Goal: Communication & Community: Answer question/provide support

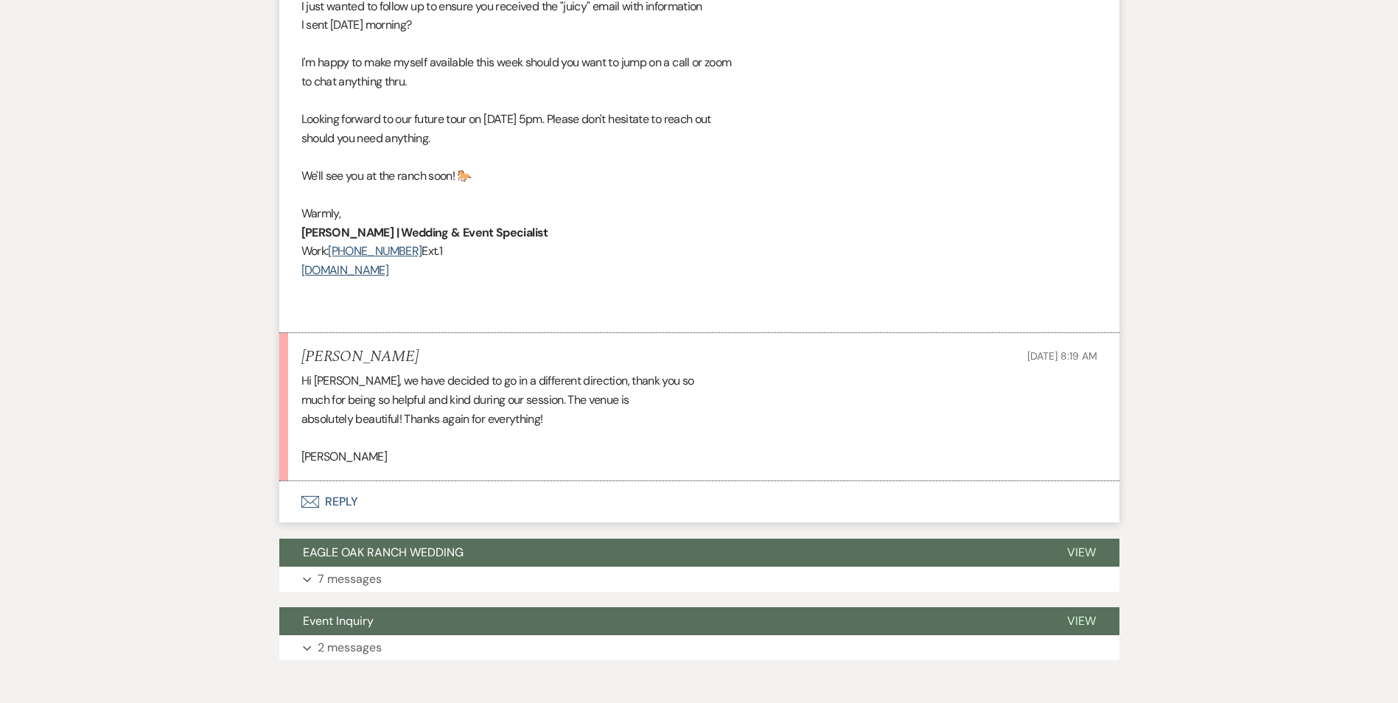
scroll to position [1791, 0]
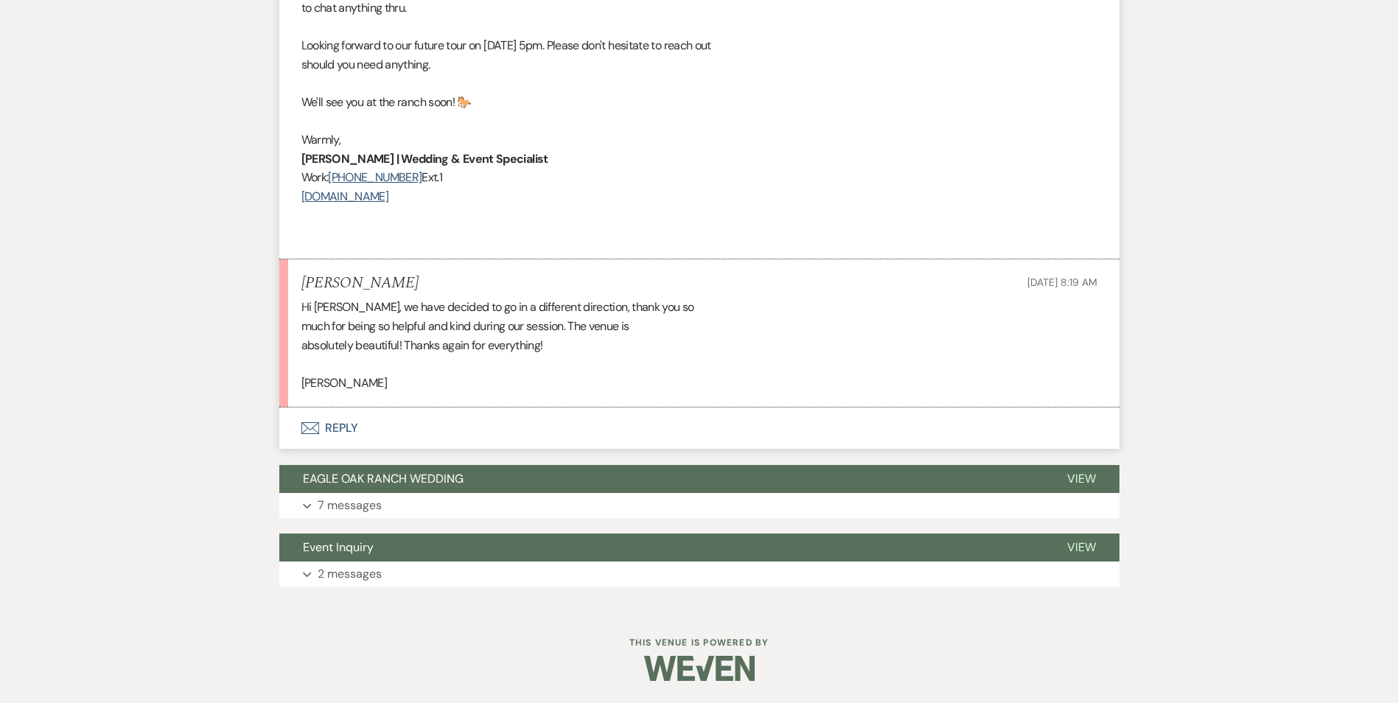
click at [342, 316] on button "Envelope Reply" at bounding box center [699, 427] width 840 height 41
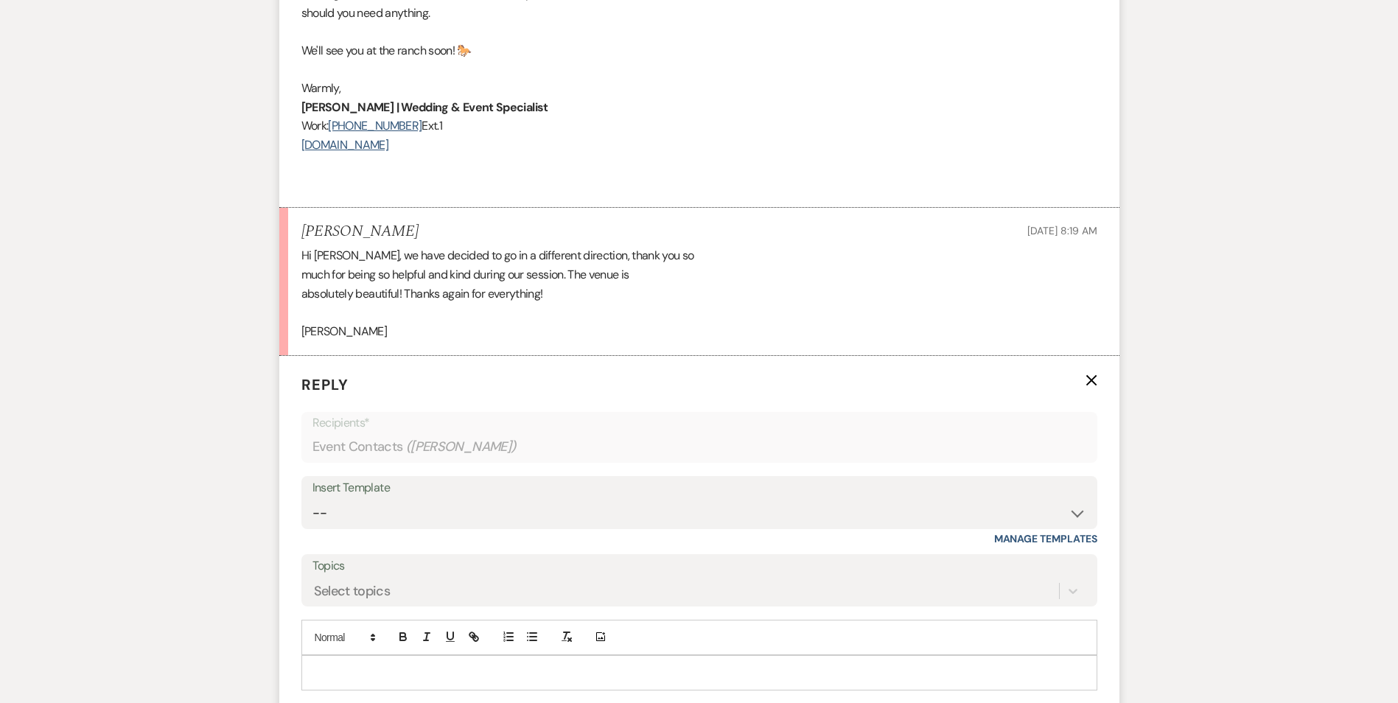
scroll to position [1939, 0]
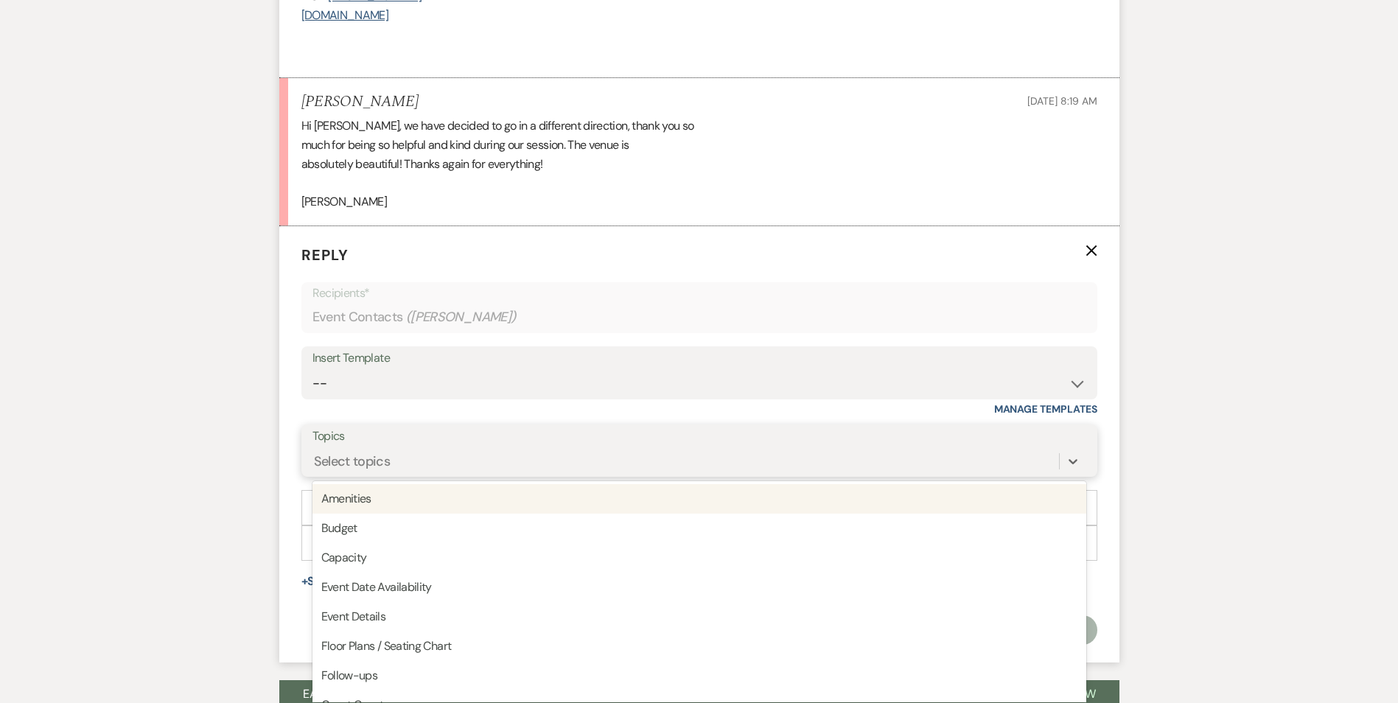
click at [406, 316] on div "option Amenities focused, 1 of 20. 20 results available. Use Up and Down to cho…" at bounding box center [699, 461] width 774 height 28
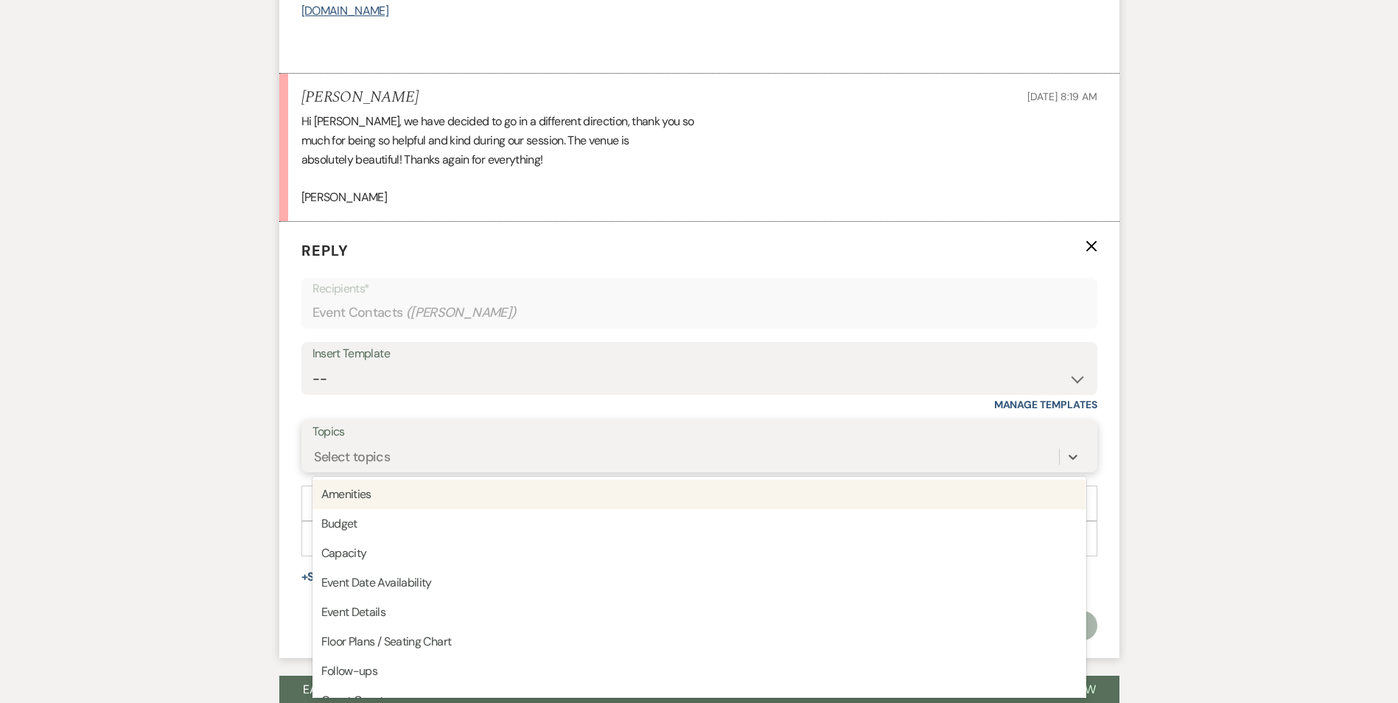
scroll to position [1978, 0]
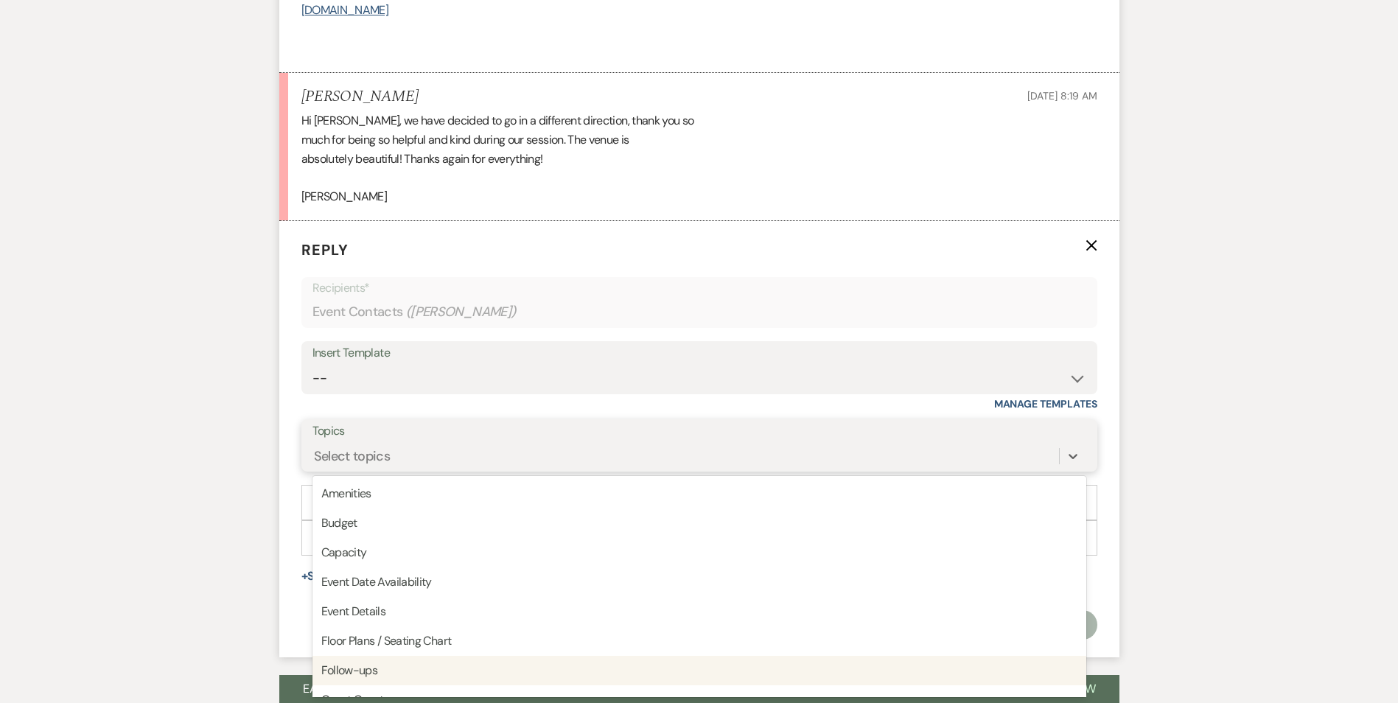
click at [385, 316] on div "Follow-ups" at bounding box center [699, 670] width 774 height 29
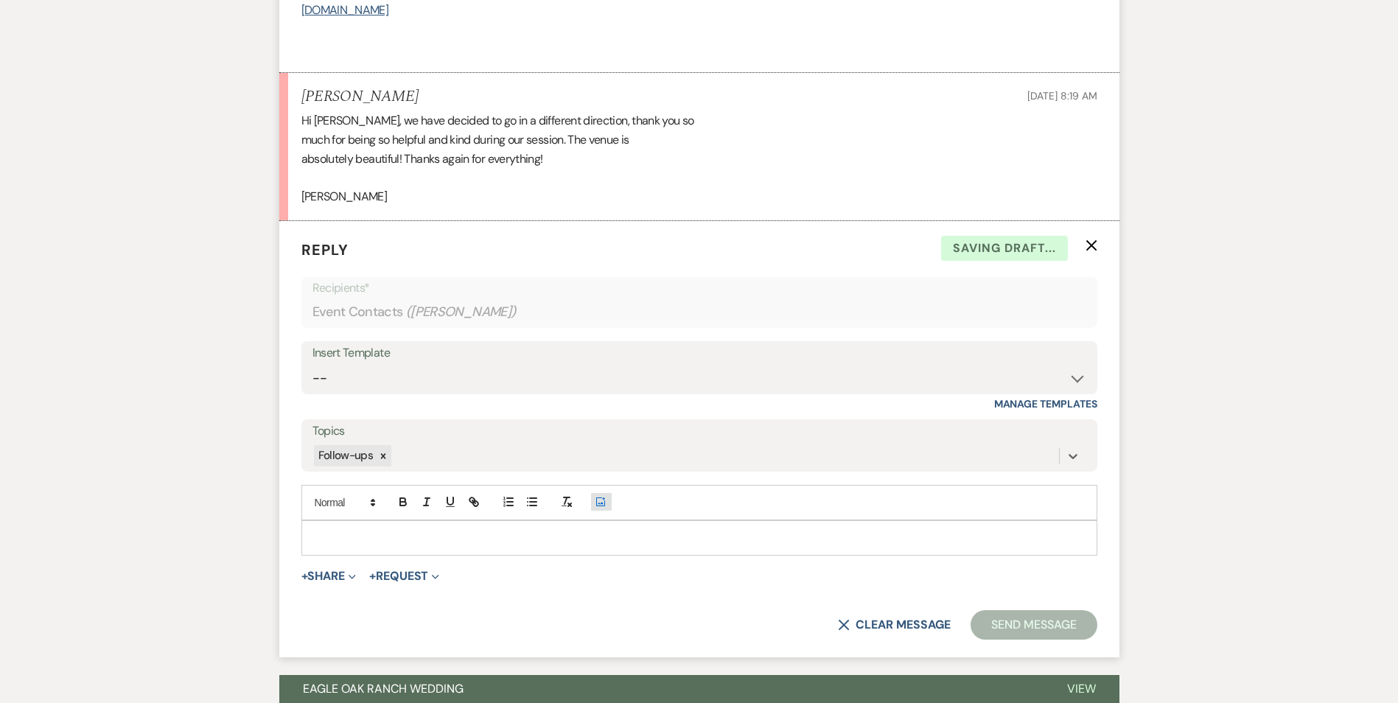
click at [603, 316] on icon "Add Photo" at bounding box center [601, 501] width 12 height 13
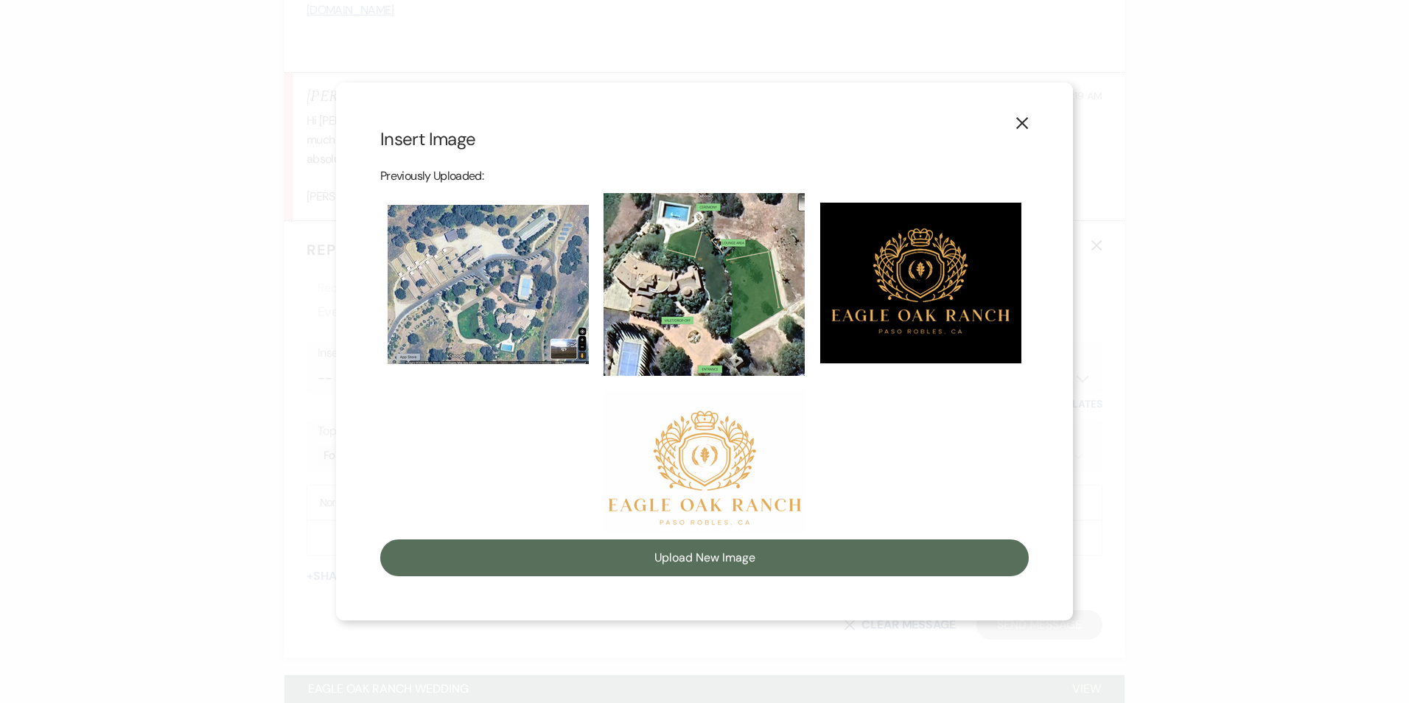
click at [709, 316] on img at bounding box center [704, 461] width 201 height 141
click at [0, 0] on input "checkbox" at bounding box center [0, 0] width 0 height 0
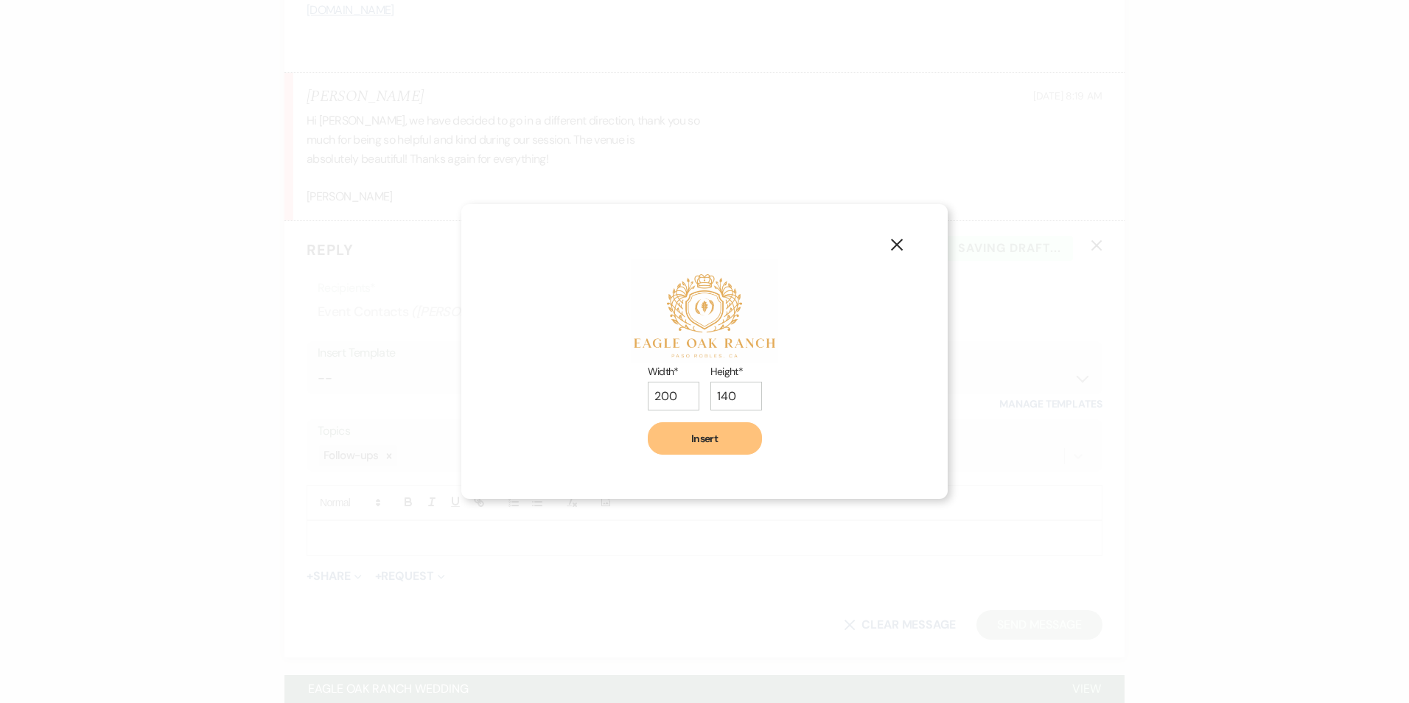
click at [708, 316] on button "Insert" at bounding box center [705, 438] width 114 height 32
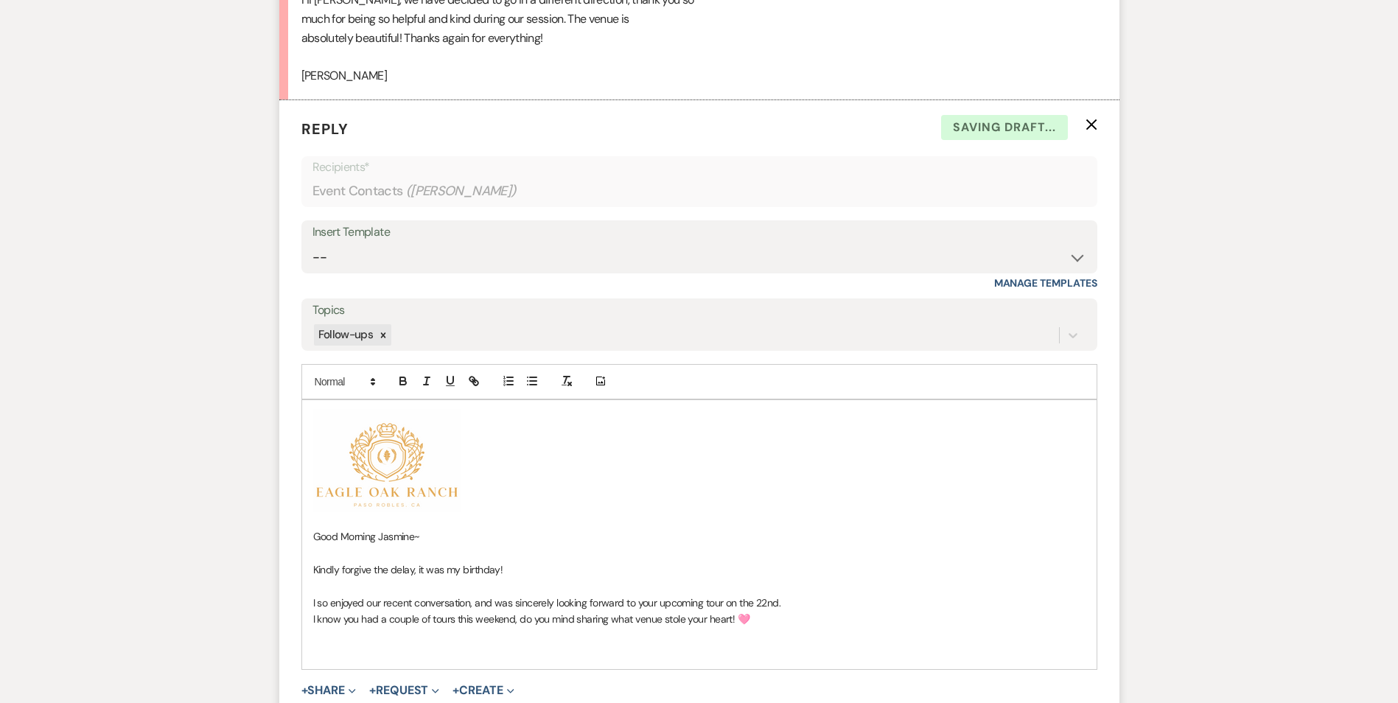
scroll to position [2125, 0]
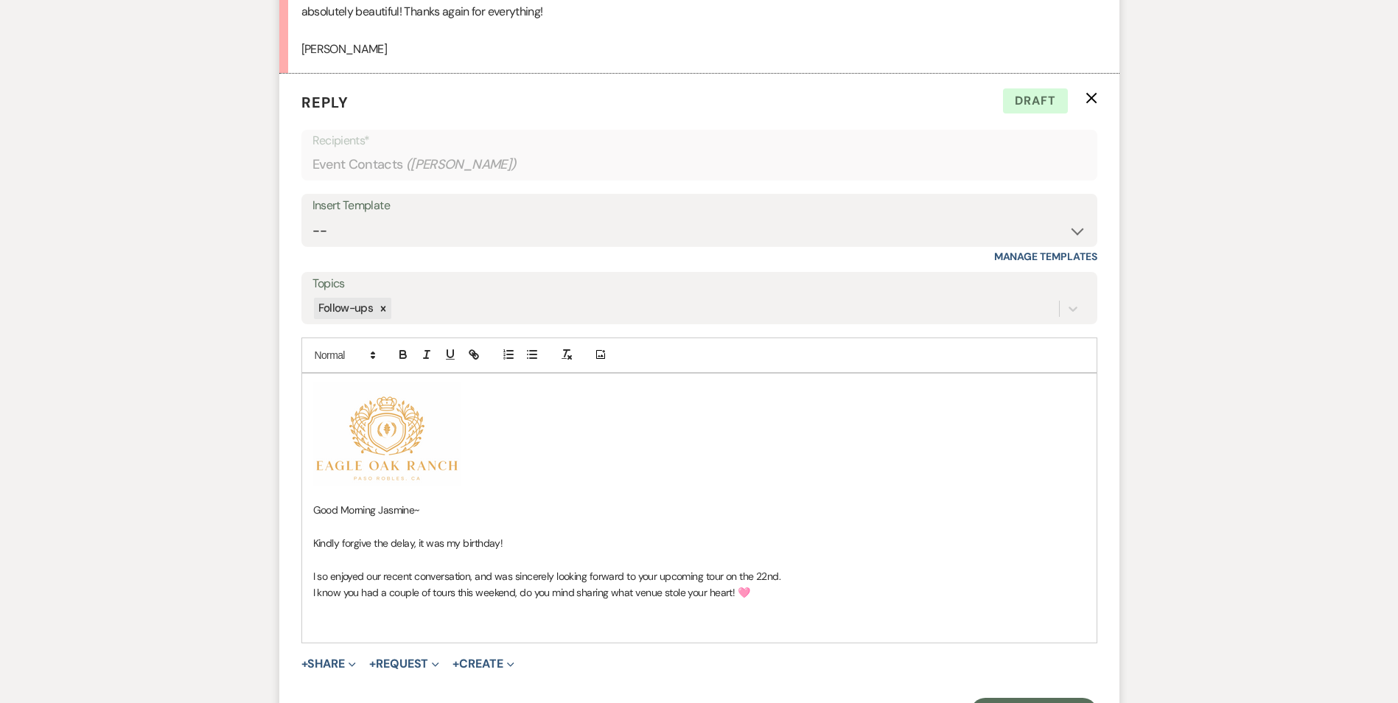
click at [788, 316] on p "I so enjoyed our recent conversation, and was sincerely looking forward to your…" at bounding box center [699, 576] width 772 height 16
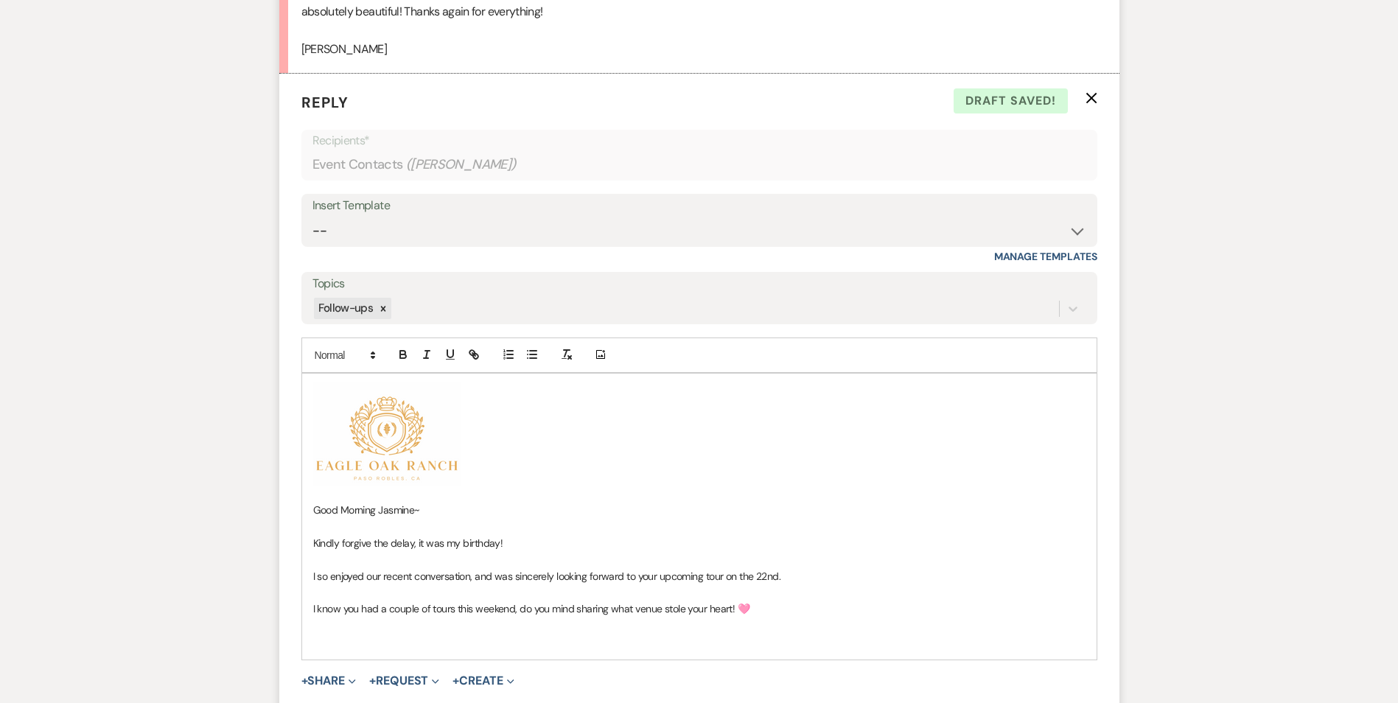
click at [776, 316] on p "I know you had a couple of tours this weekend, do you mind sharing what venue s…" at bounding box center [699, 609] width 772 height 16
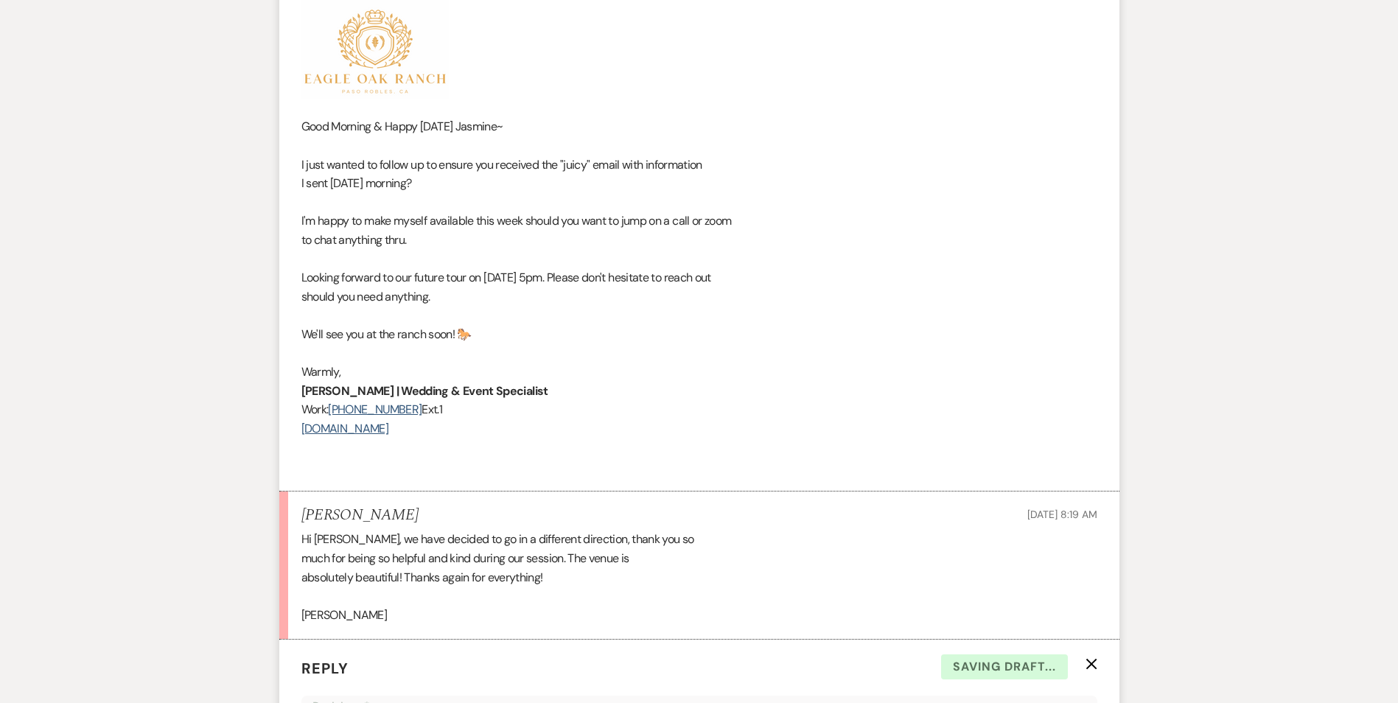
scroll to position [1547, 0]
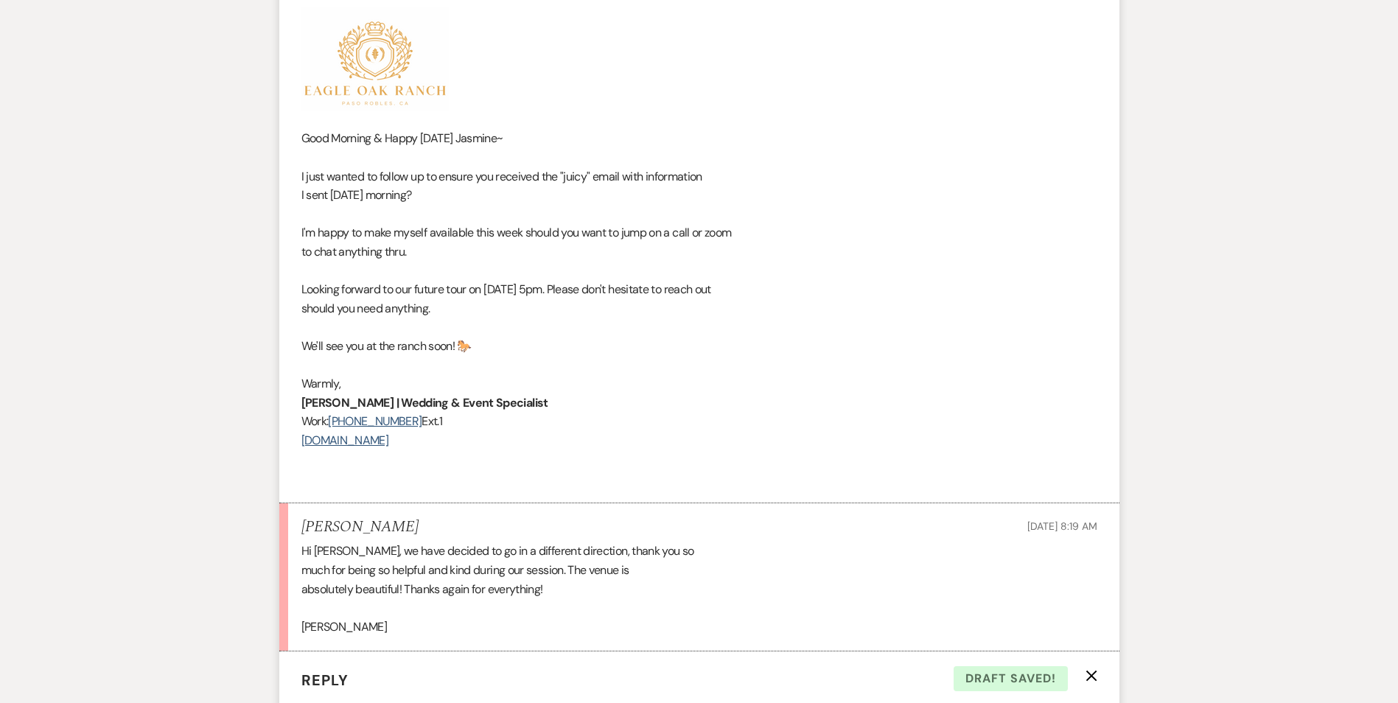
drag, startPoint x: 300, startPoint y: 380, endPoint x: 456, endPoint y: 438, distance: 166.5
click at [456, 316] on li "[PERSON_NAME] to: Event Contacts Expand Info [DATE] 11:42 AM Weven Check Notifi…" at bounding box center [699, 228] width 840 height 548
drag, startPoint x: 456, startPoint y: 438, endPoint x: 389, endPoint y: 419, distance: 69.7
copy div "[PERSON_NAME] | Wedding & Event Specialist Work: [PHONE_NUMBER] Ext.1 [DOMAIN_N…"
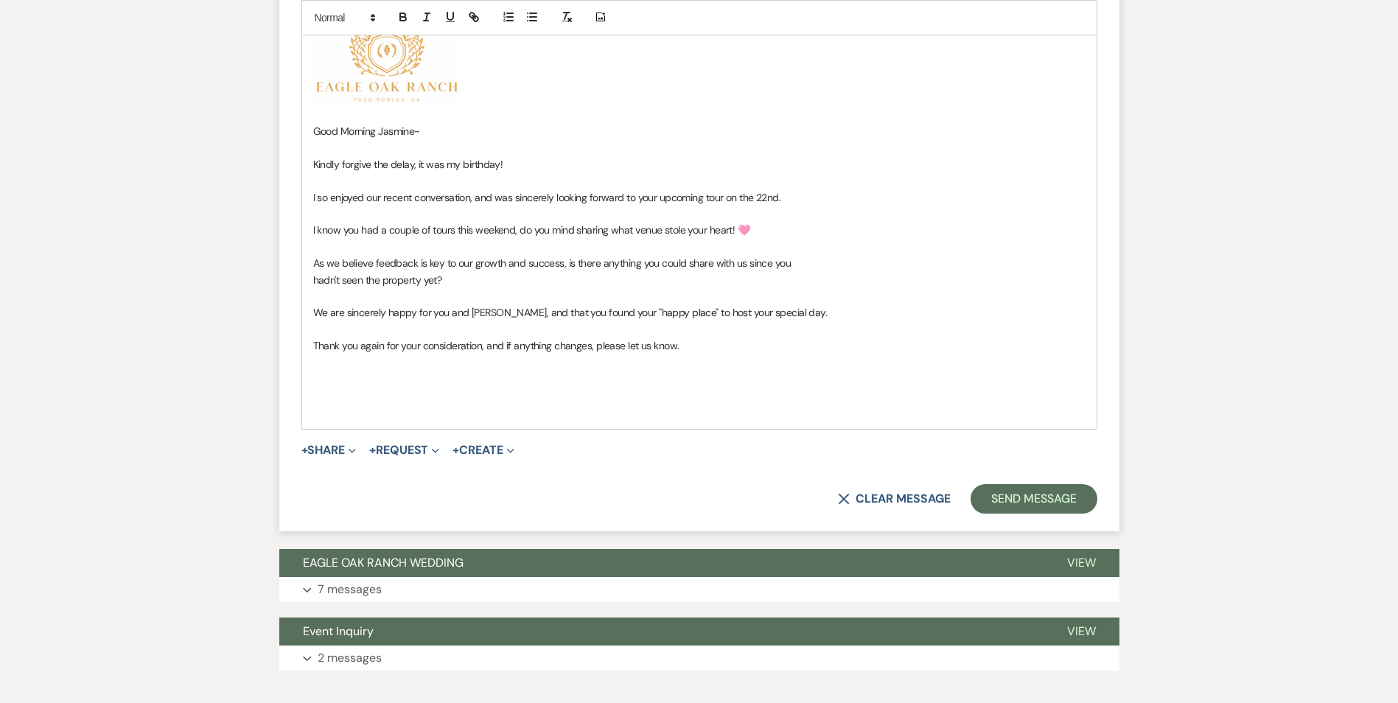
scroll to position [2505, 0]
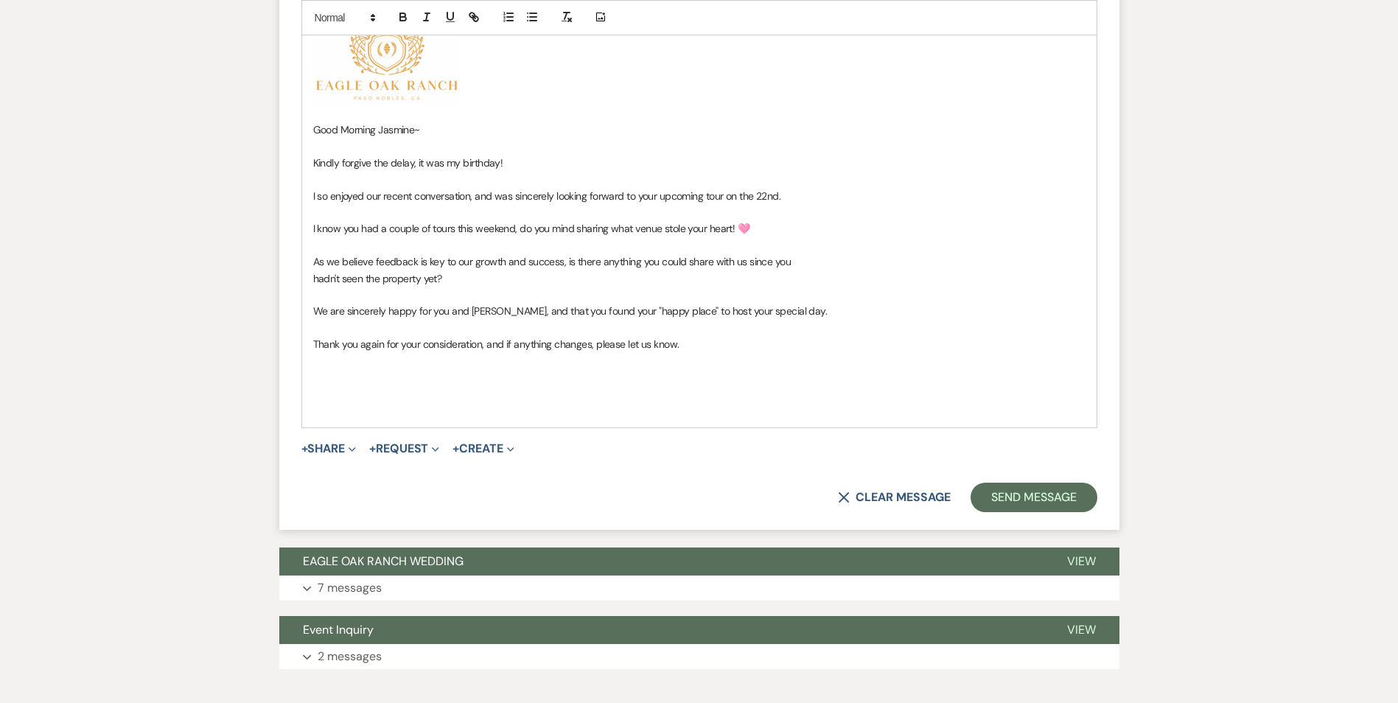
click at [332, 316] on p at bounding box center [699, 377] width 772 height 16
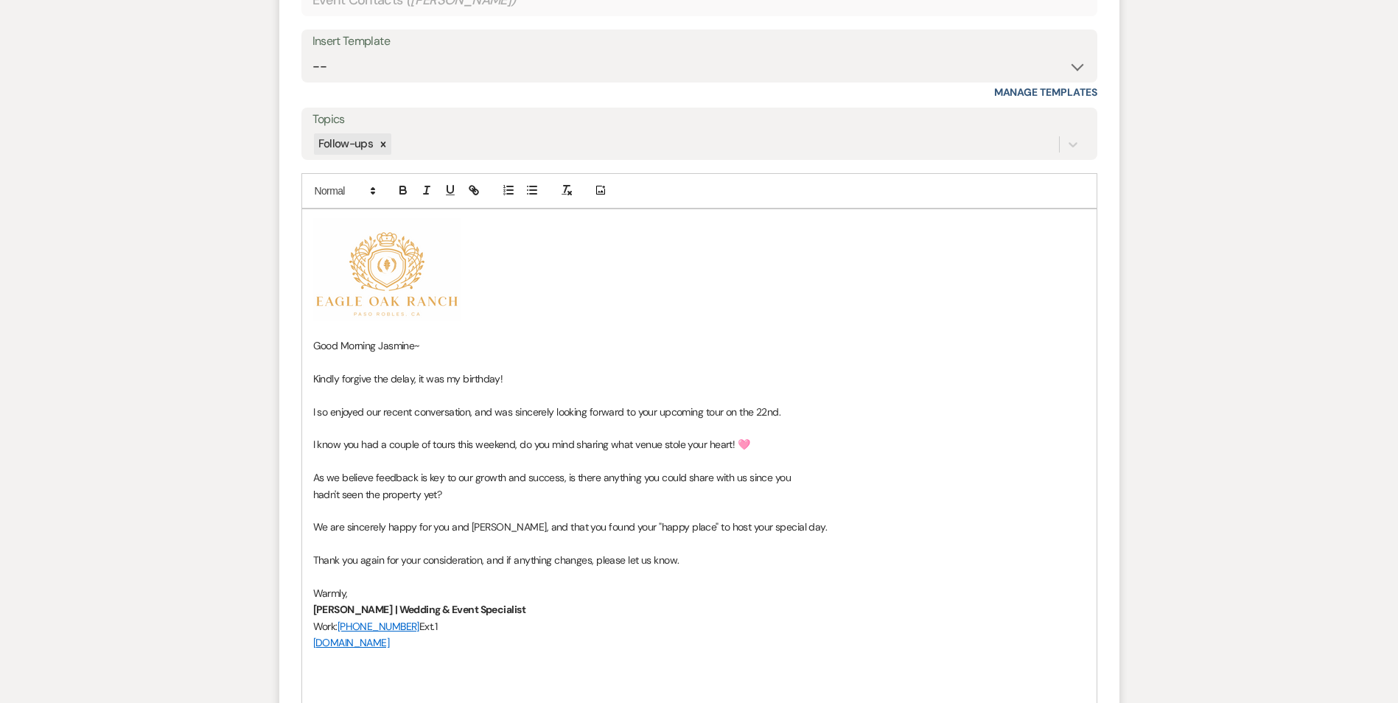
scroll to position [2284, 0]
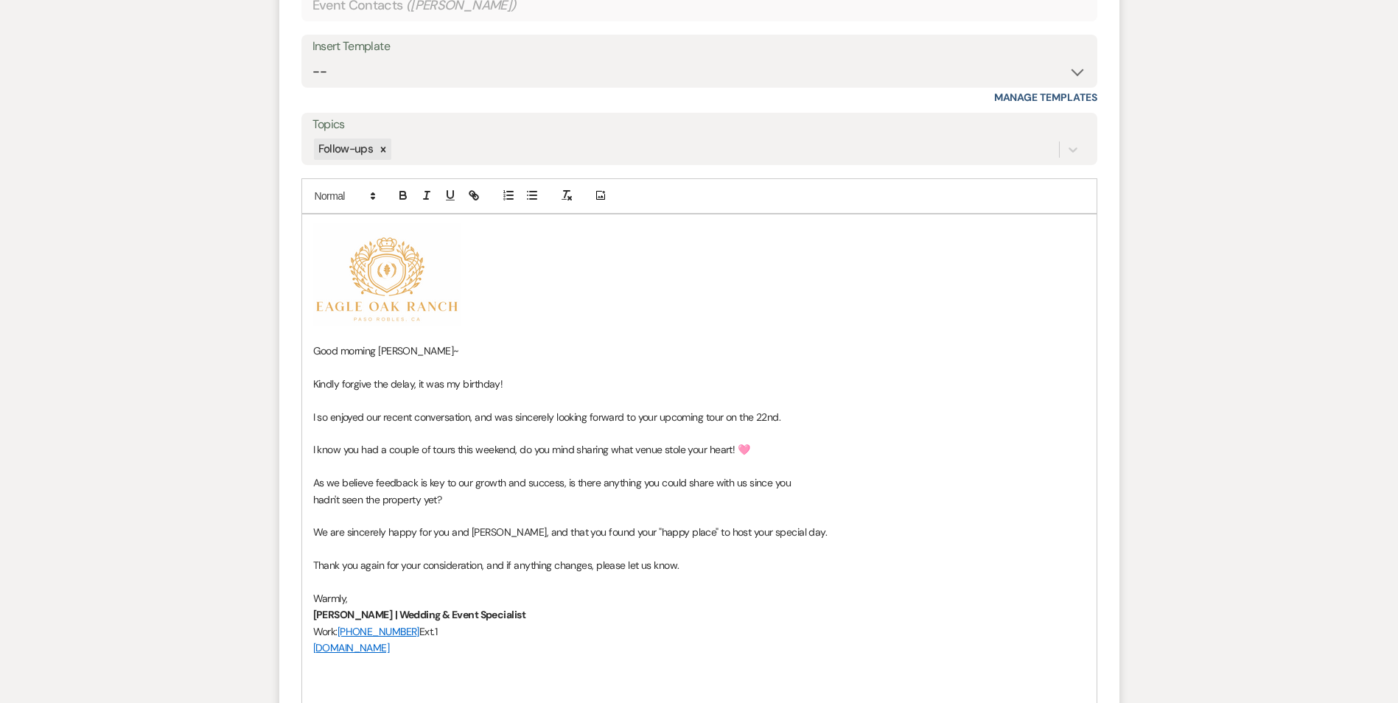
click at [597, 316] on p "Good morning [PERSON_NAME]~" at bounding box center [699, 351] width 772 height 16
click at [556, 316] on p "Kindly forgive the delay, it was my birthday!" at bounding box center [699, 384] width 772 height 16
click at [787, 316] on p "I so enjoyed our recent conversation and was sincerely looking forward to your …" at bounding box center [699, 417] width 772 height 16
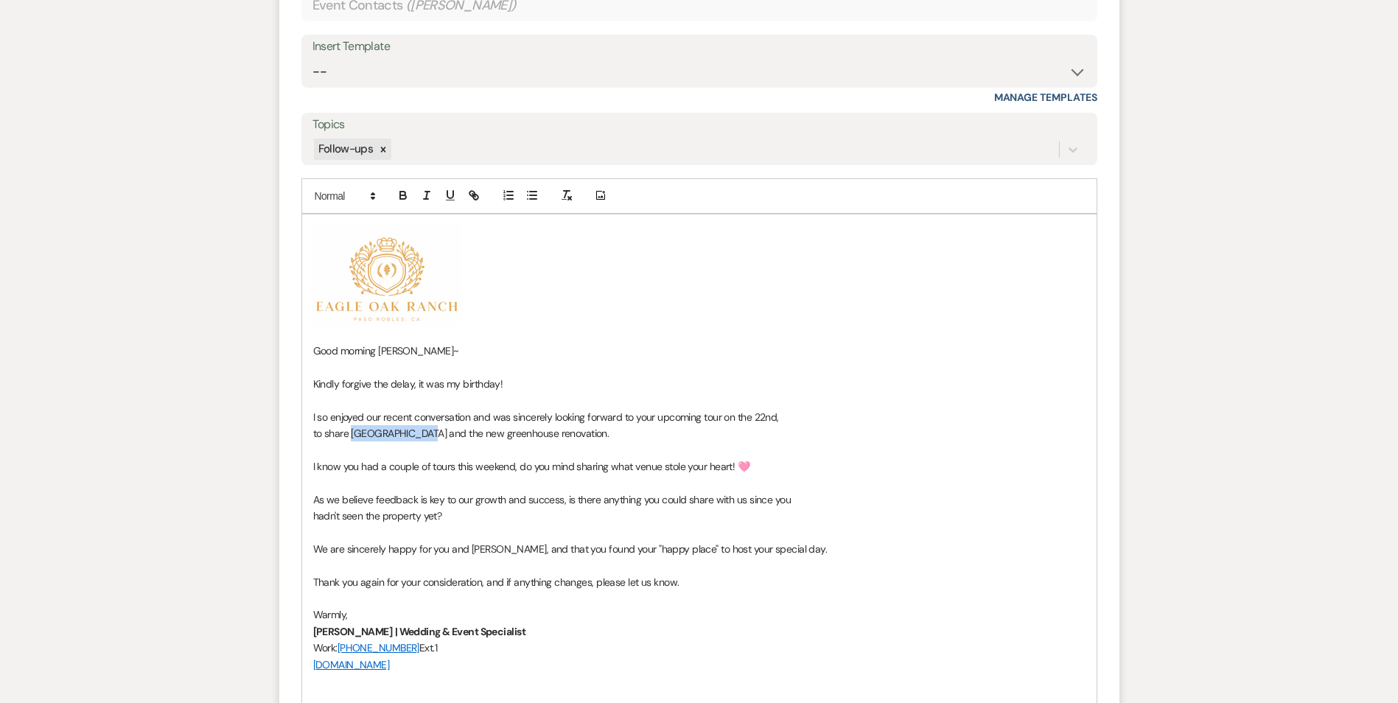
drag, startPoint x: 422, startPoint y: 435, endPoint x: 352, endPoint y: 434, distance: 70.0
click at [352, 316] on p "to share [GEOGRAPHIC_DATA] and the new greenhouse renovation." at bounding box center [699, 433] width 772 height 16
drag, startPoint x: 400, startPoint y: 196, endPoint x: 416, endPoint y: 198, distance: 15.6
click at [401, 196] on icon "button" at bounding box center [402, 195] width 13 height 13
drag, startPoint x: 423, startPoint y: 200, endPoint x: 466, endPoint y: 269, distance: 81.8
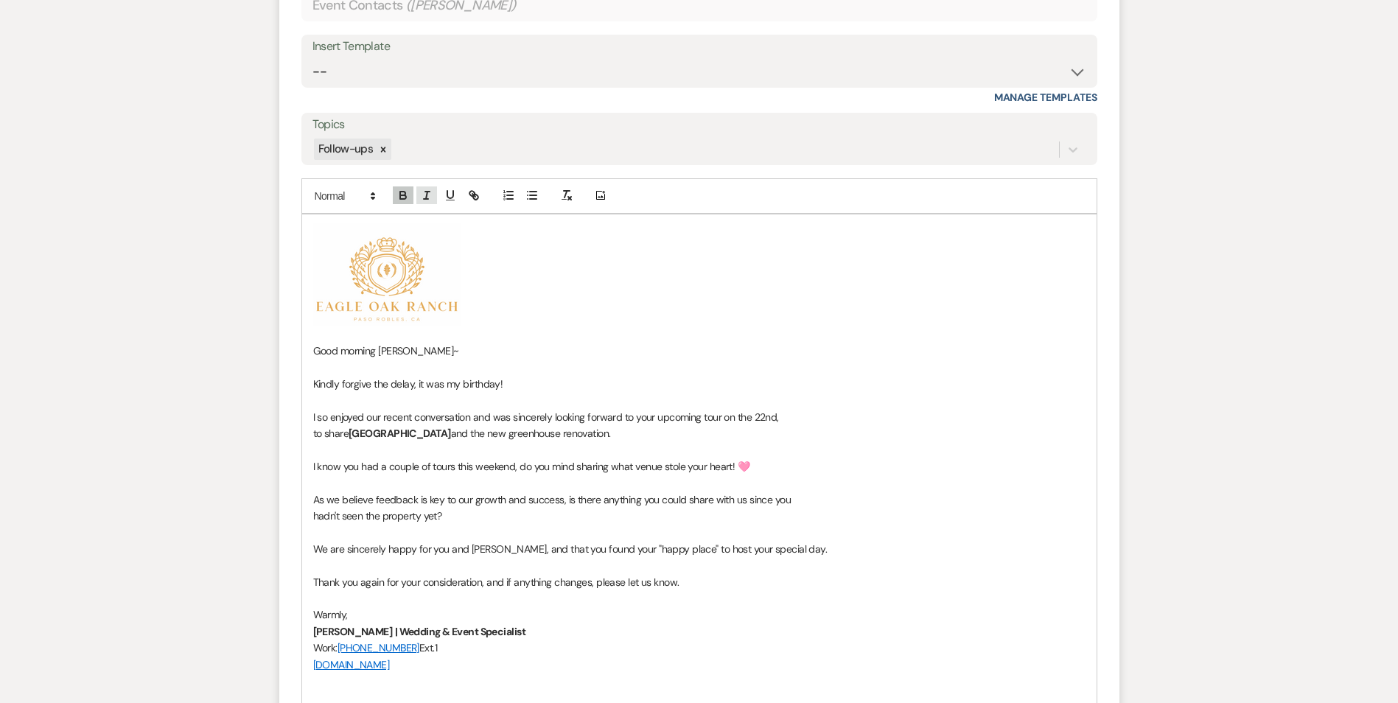
click at [424, 200] on icon "button" at bounding box center [426, 195] width 13 height 13
click at [494, 316] on p "Good morning [PERSON_NAME]~" at bounding box center [699, 351] width 772 height 16
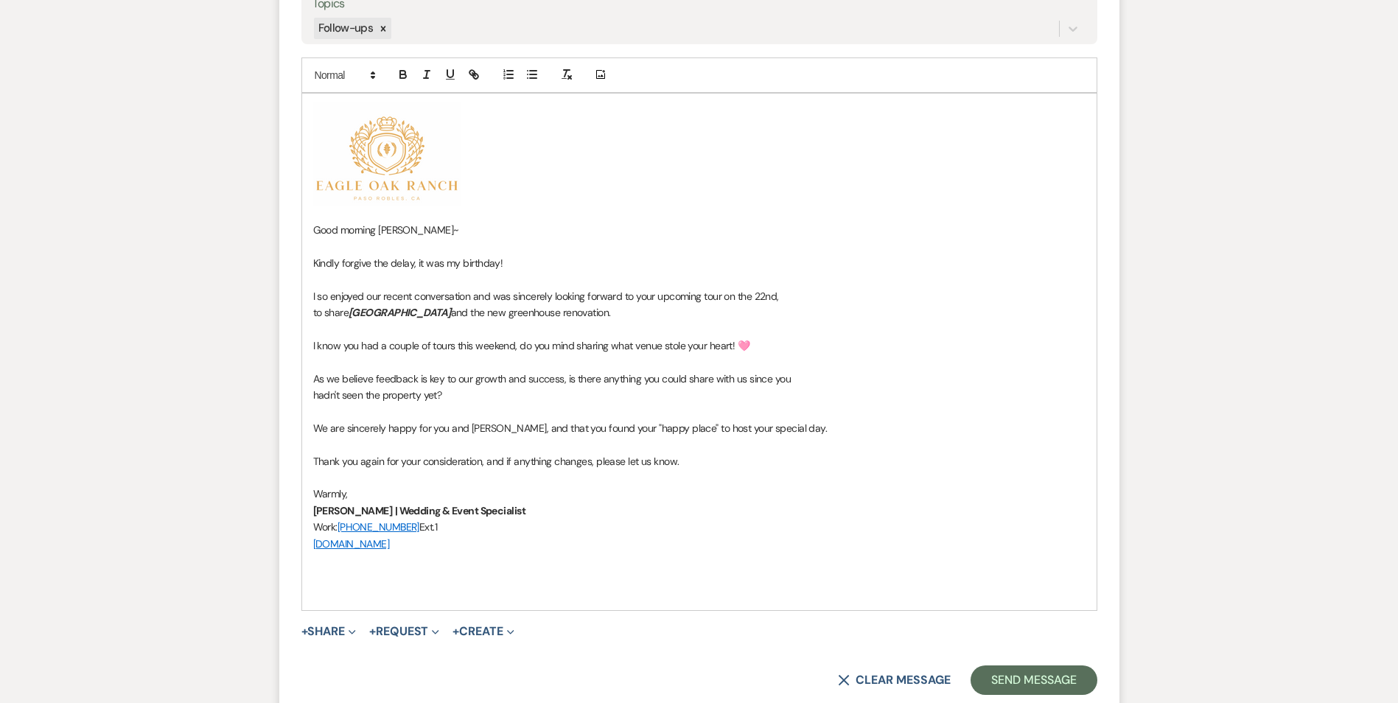
scroll to position [2432, 0]
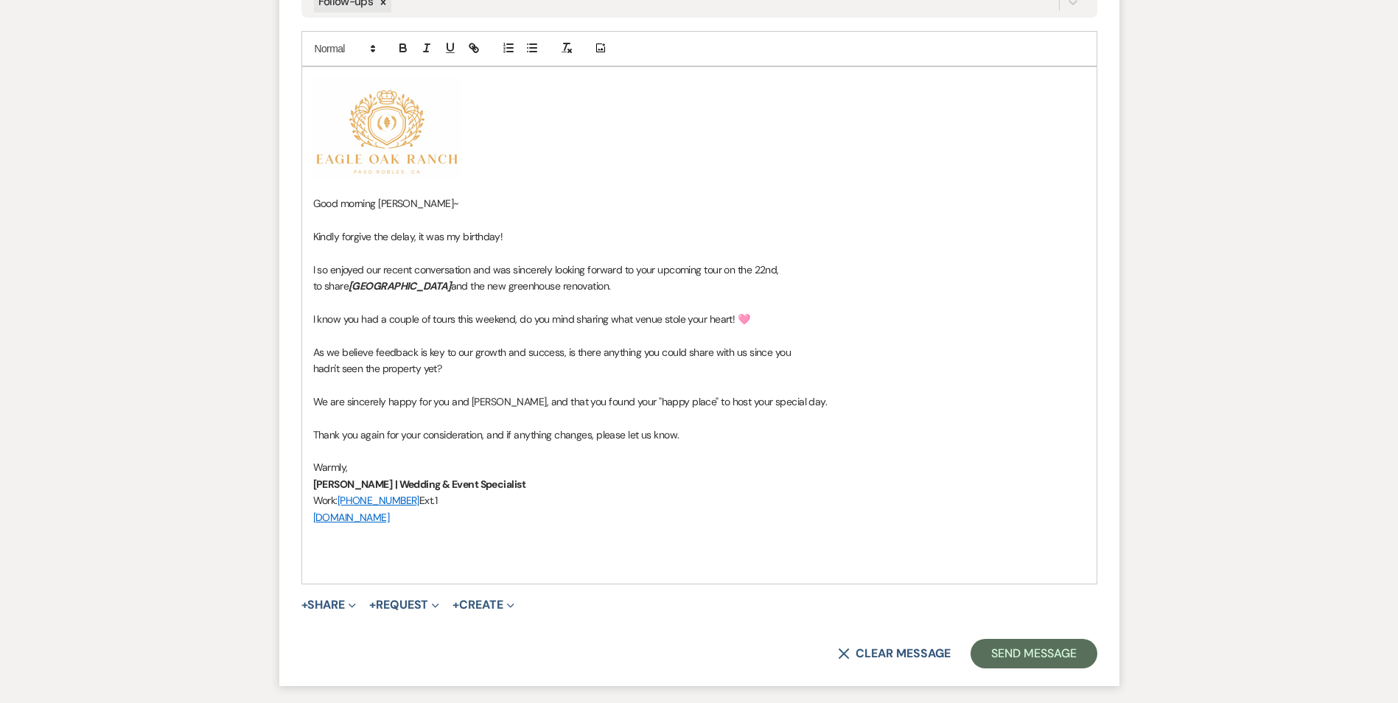
click at [712, 316] on p "Thank you again for your consideration, and if anything changes, please let us …" at bounding box center [699, 435] width 772 height 16
click at [1045, 316] on button "Send Message" at bounding box center [1033, 653] width 126 height 29
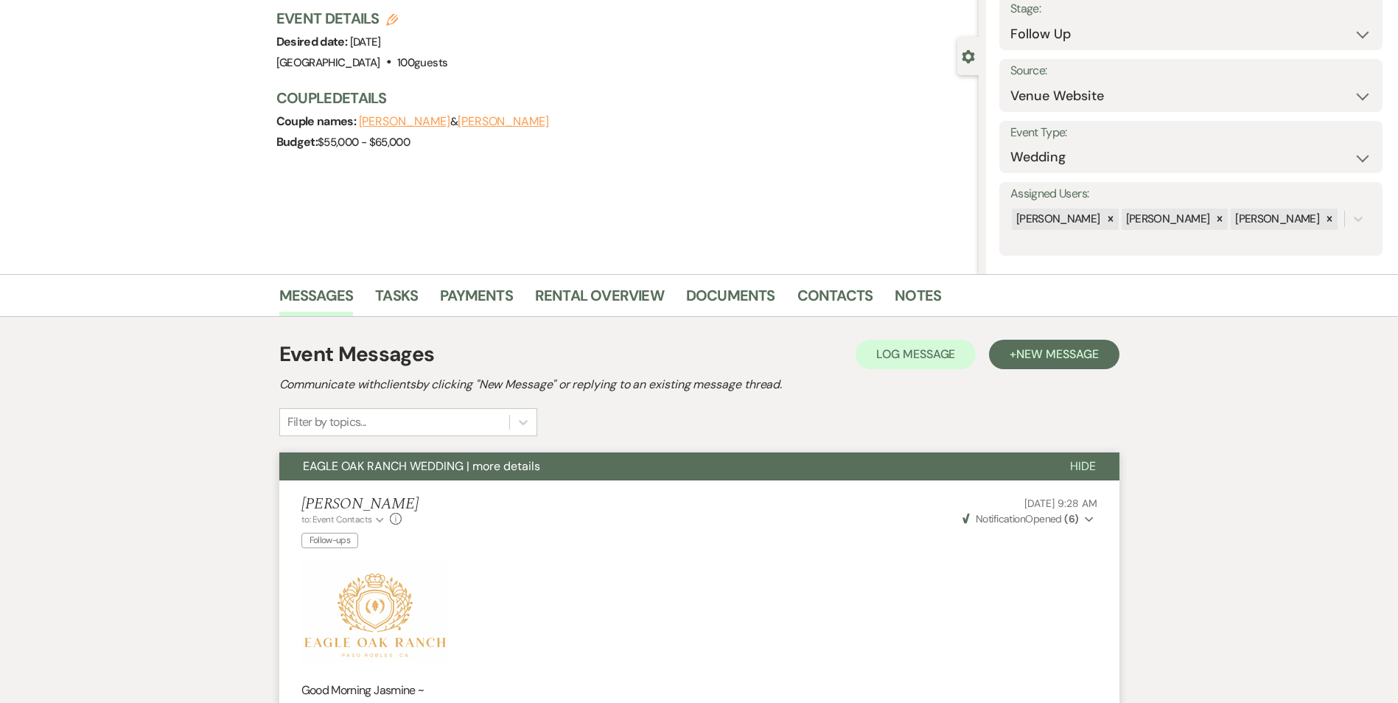
scroll to position [0, 0]
